Goal: Information Seeking & Learning: Learn about a topic

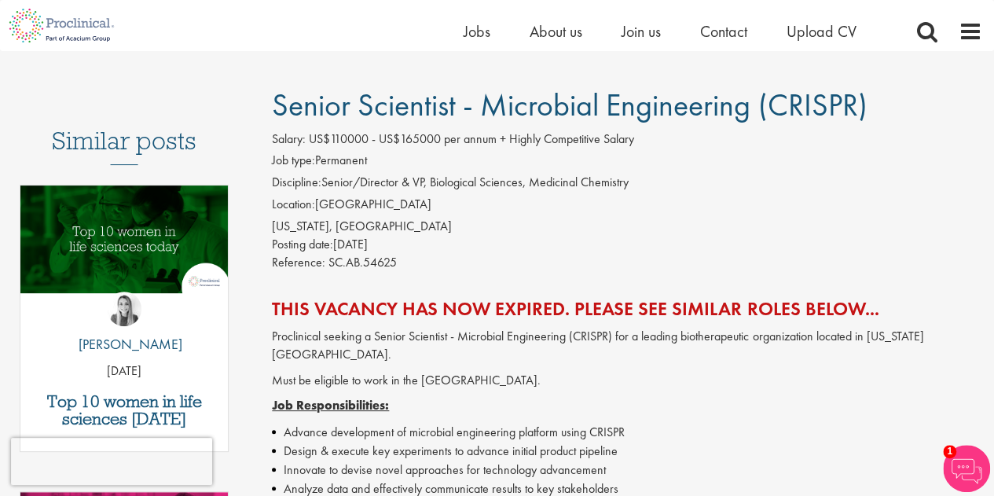
scroll to position [87, 0]
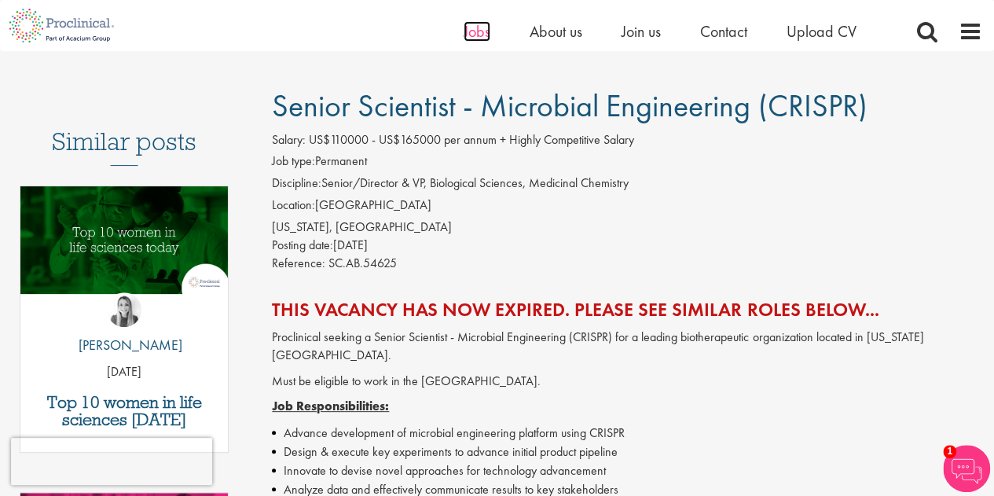
click at [465, 35] on span "Jobs" at bounding box center [477, 31] width 27 height 20
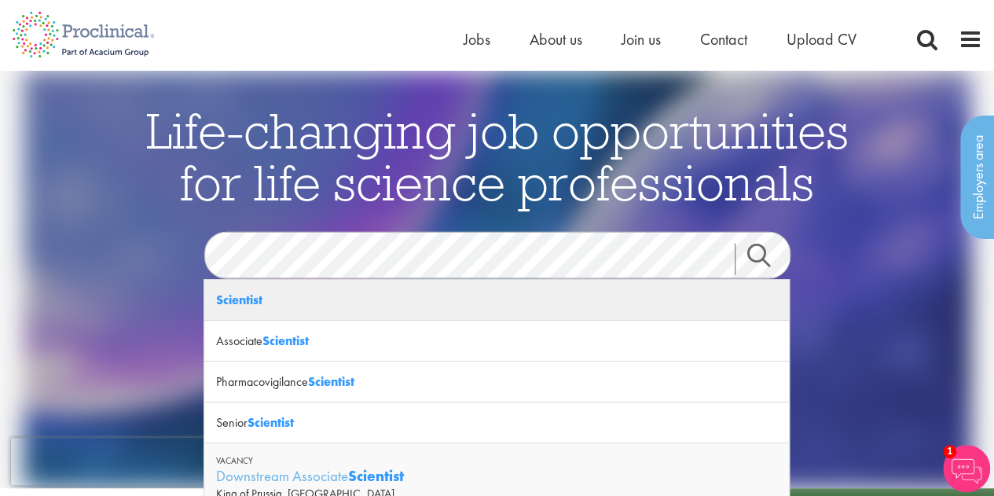
click at [255, 305] on strong "Scientist" at bounding box center [239, 300] width 46 height 17
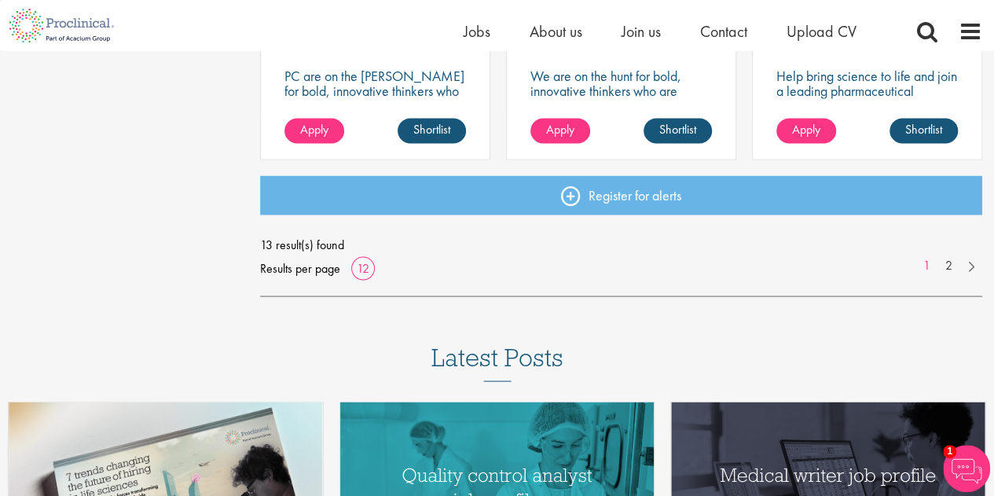
scroll to position [1326, 0]
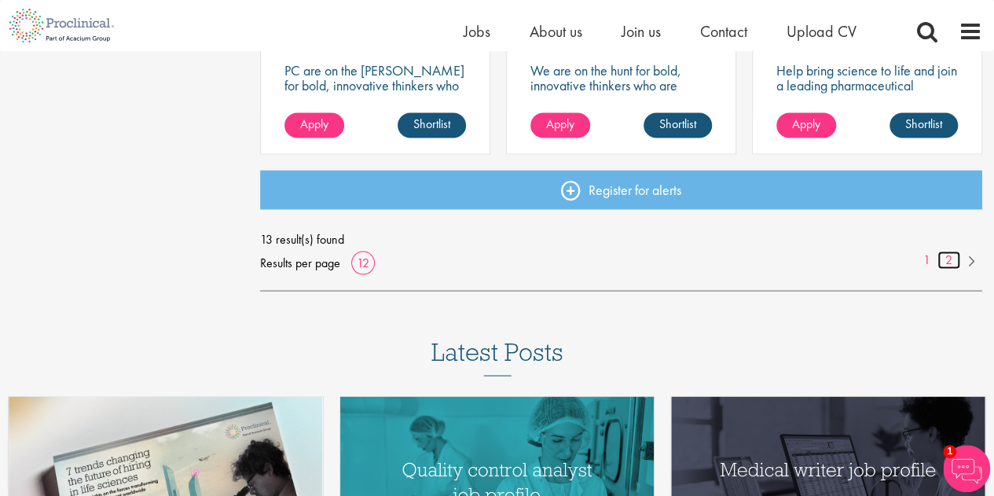
click at [951, 259] on link "2" at bounding box center [948, 260] width 23 height 18
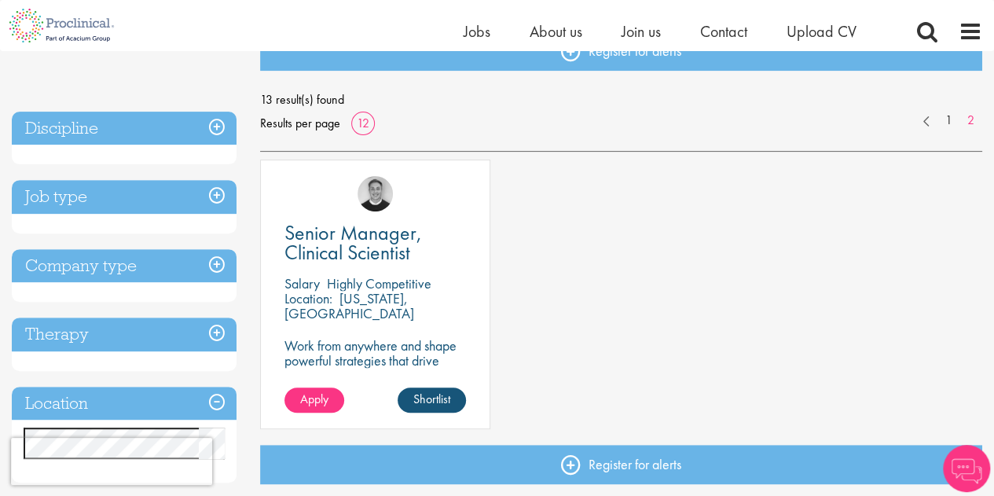
scroll to position [195, 0]
click at [64, 186] on h3 "Job type" at bounding box center [124, 197] width 225 height 34
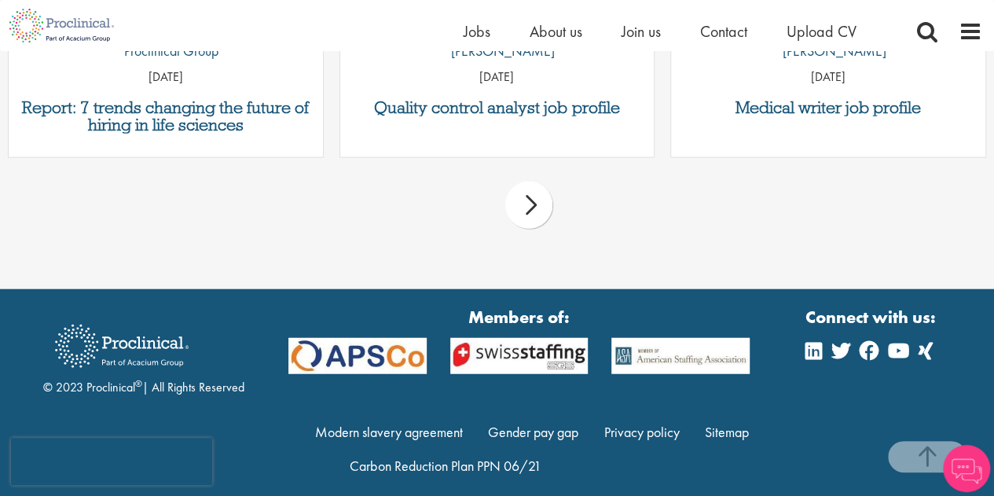
scroll to position [1845, 0]
